Goal: Task Accomplishment & Management: Manage account settings

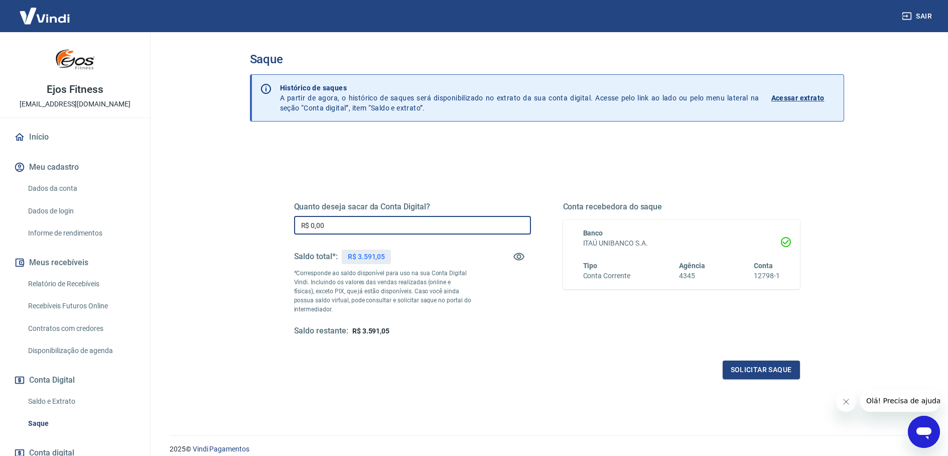
click at [359, 226] on input "R$ 0,00" at bounding box center [412, 225] width 237 height 19
type input "R$ 3.591,05"
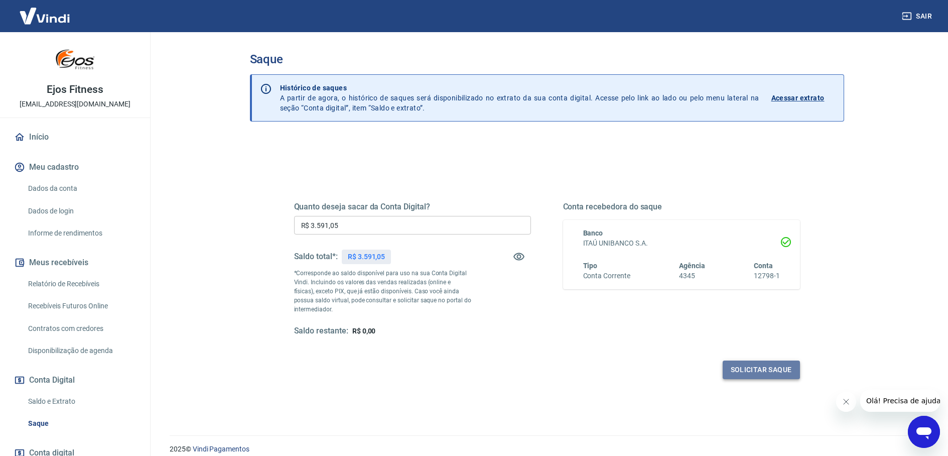
click at [739, 371] on button "Solicitar saque" at bounding box center [761, 369] width 77 height 19
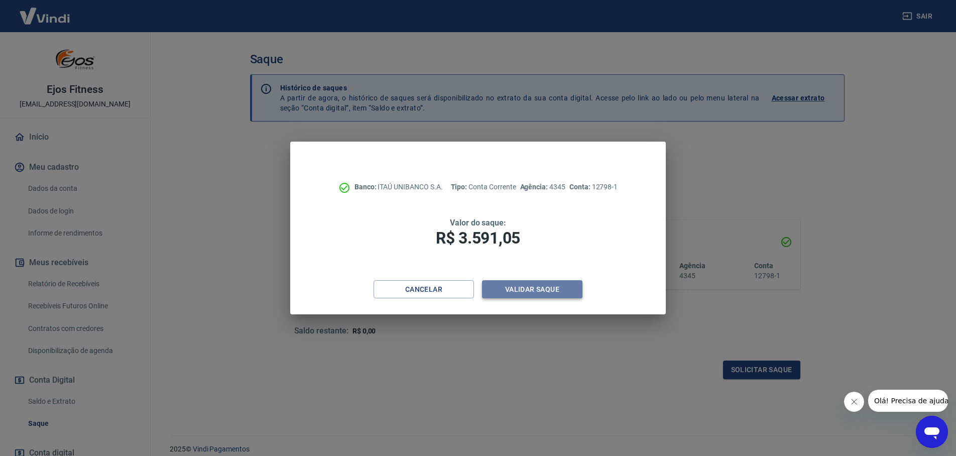
click at [520, 294] on button "Validar saque" at bounding box center [532, 289] width 100 height 19
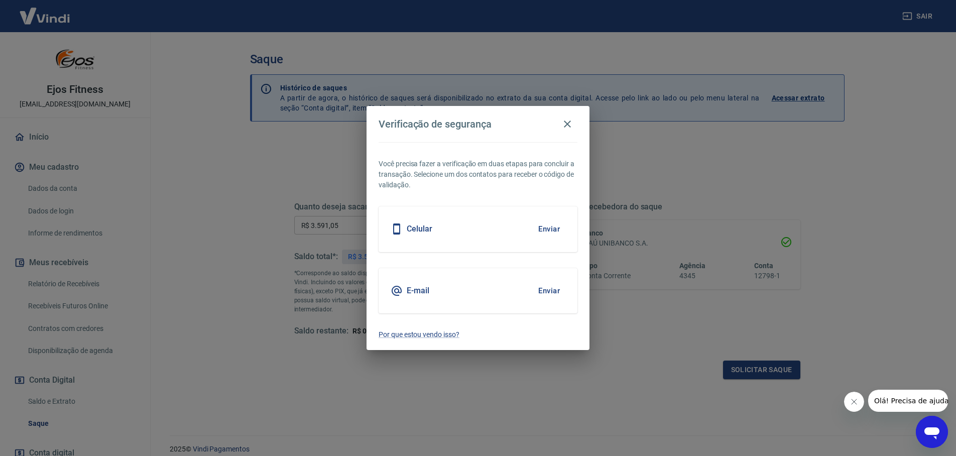
click at [521, 294] on div "E-mail Enviar" at bounding box center [478, 290] width 199 height 45
click at [550, 288] on button "Enviar" at bounding box center [549, 290] width 33 height 21
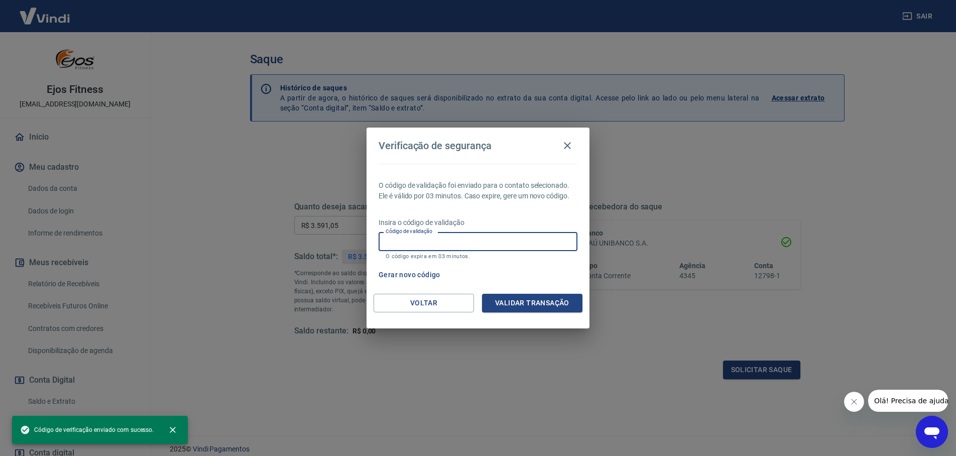
click at [478, 244] on input "Código de validação" at bounding box center [478, 241] width 199 height 19
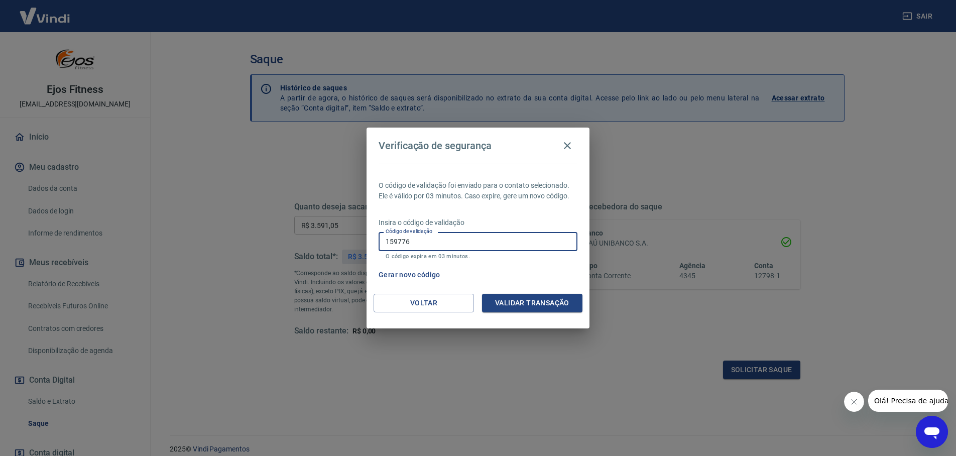
type input "159776"
click at [500, 306] on button "Validar transação" at bounding box center [532, 303] width 100 height 19
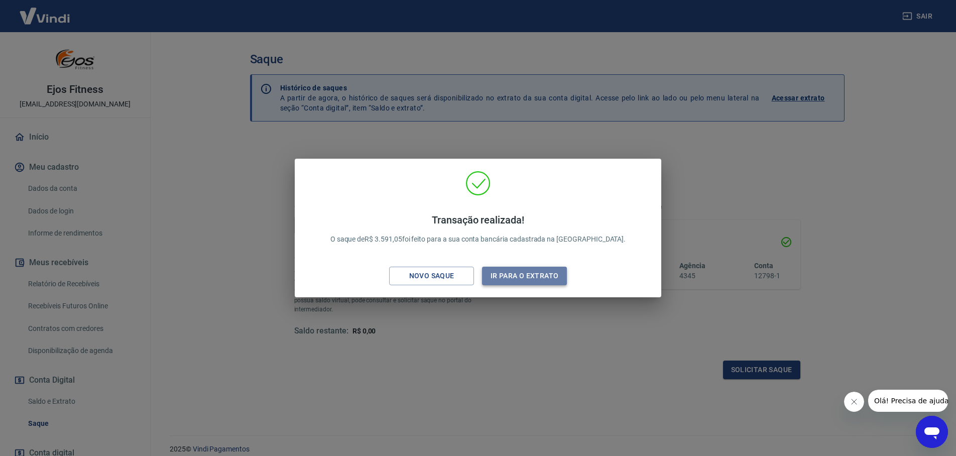
click at [513, 276] on button "Ir para o extrato" at bounding box center [524, 276] width 85 height 19
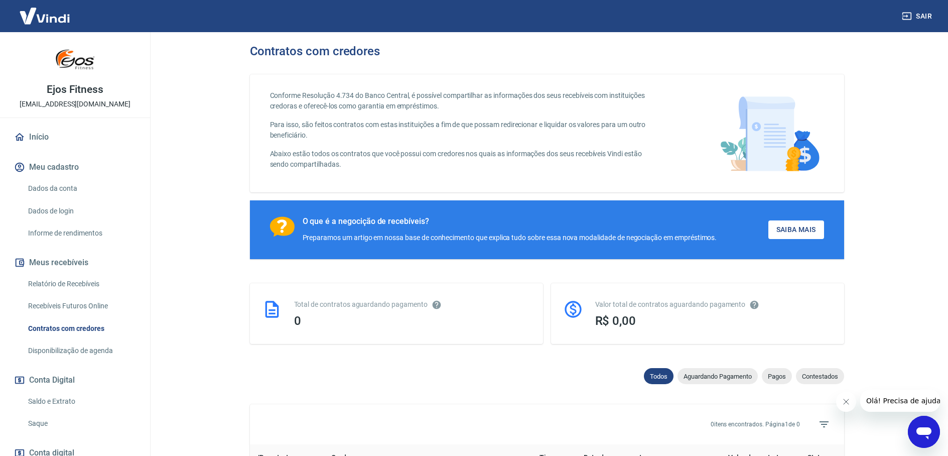
click at [67, 192] on link "Dados da conta" at bounding box center [81, 188] width 114 height 21
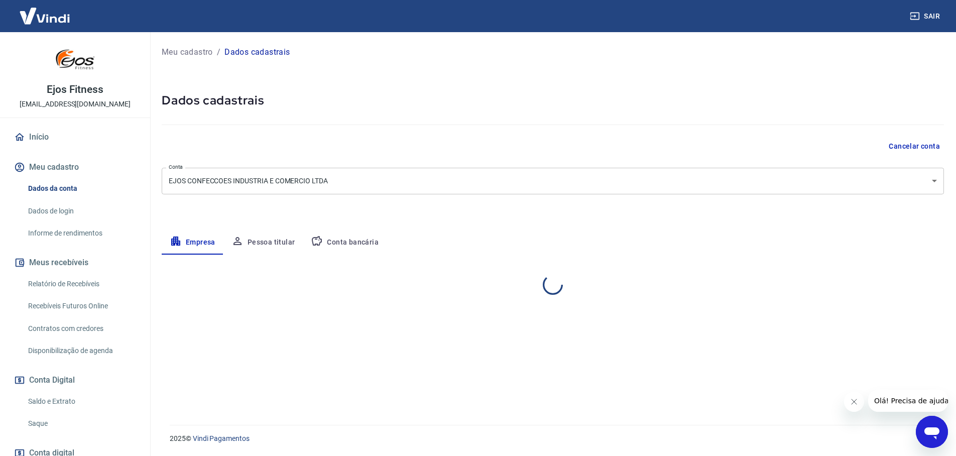
select select "GO"
select select "business"
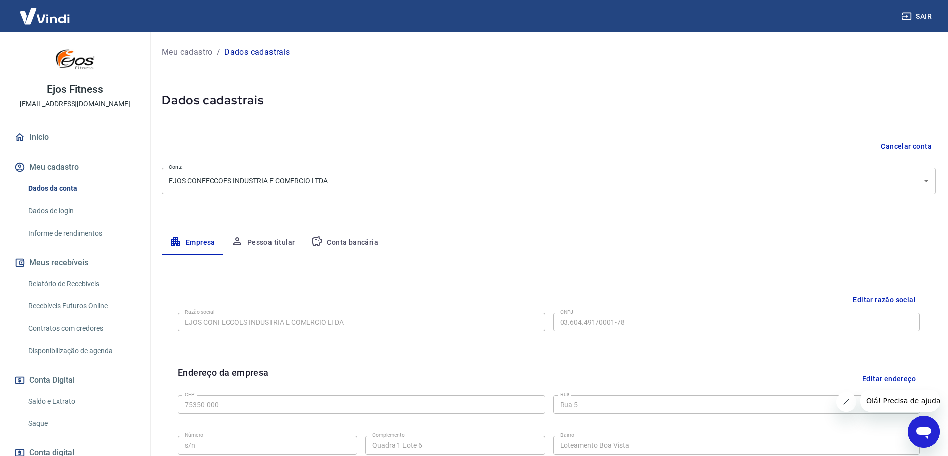
click at [61, 328] on link "Contratos com credores" at bounding box center [81, 328] width 114 height 21
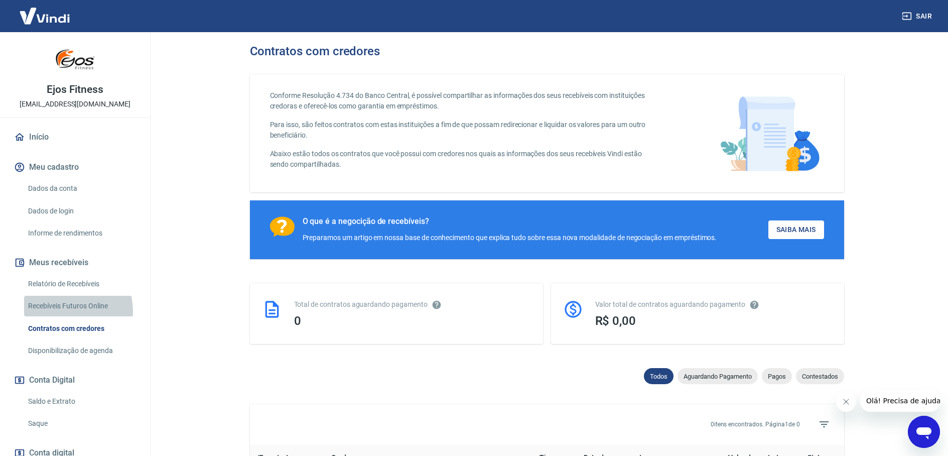
click at [63, 311] on link "Recebíveis Futuros Online" at bounding box center [81, 306] width 114 height 21
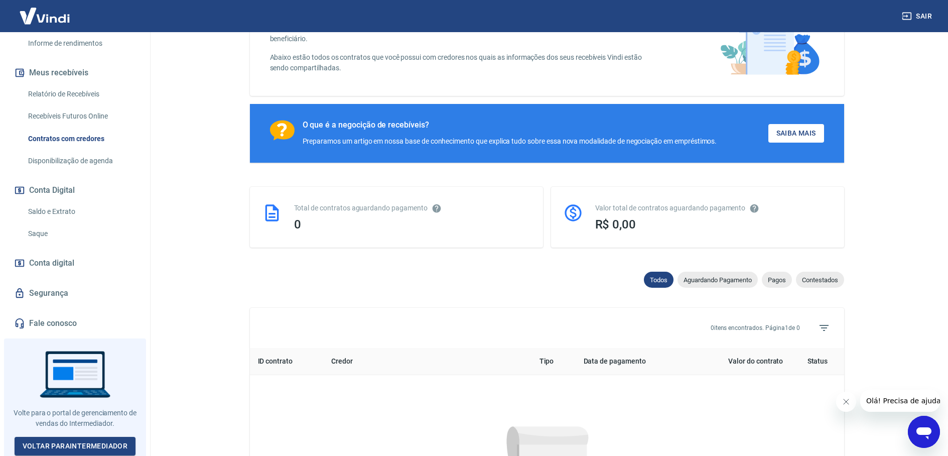
scroll to position [100, 0]
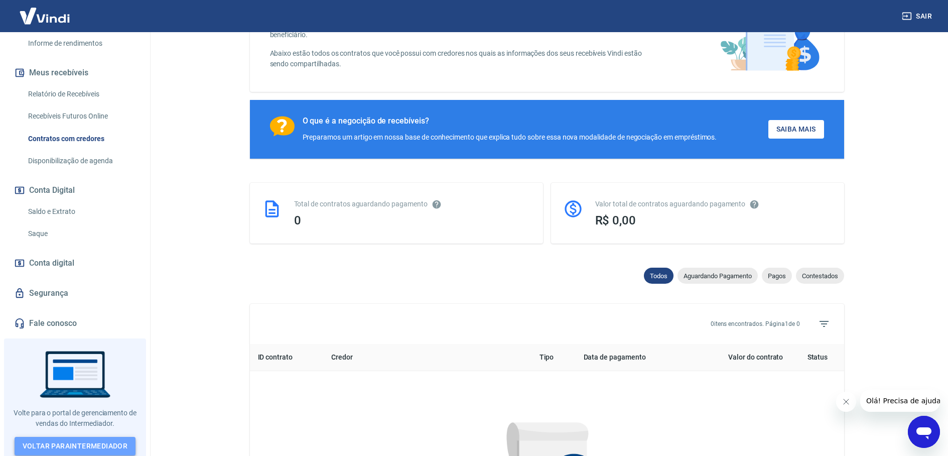
click at [85, 440] on link "Voltar para Intermediador" at bounding box center [76, 446] width 122 height 19
